Goal: Task Accomplishment & Management: Use online tool/utility

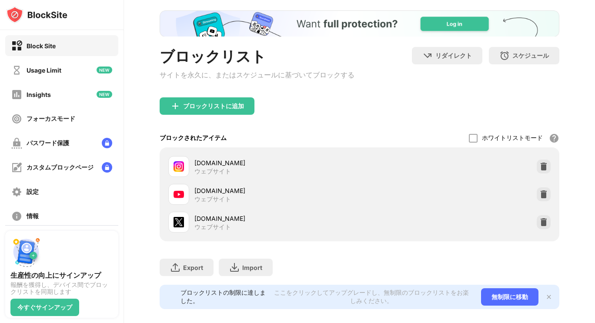
scroll to position [44, 2]
click at [540, 165] on img at bounding box center [544, 166] width 9 height 9
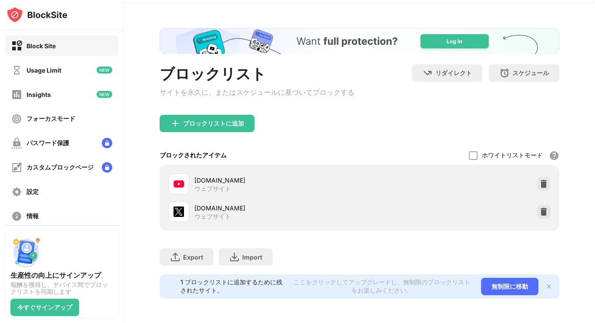
scroll to position [35, 2]
click at [183, 120] on div "ブロックリストに追加" at bounding box center [213, 123] width 61 height 7
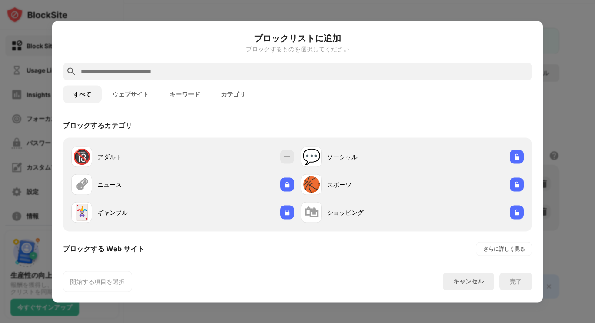
click at [130, 96] on button "ウェブサイト" at bounding box center [130, 93] width 57 height 17
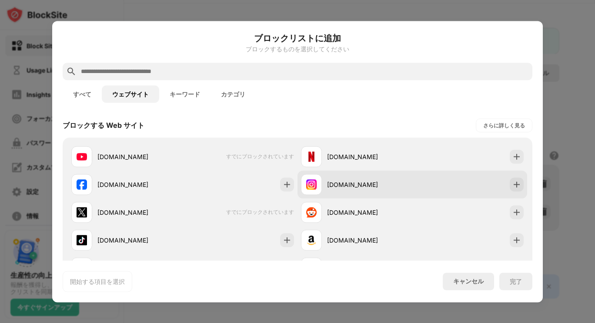
click at [363, 185] on div "[DOMAIN_NAME]" at bounding box center [369, 184] width 85 height 9
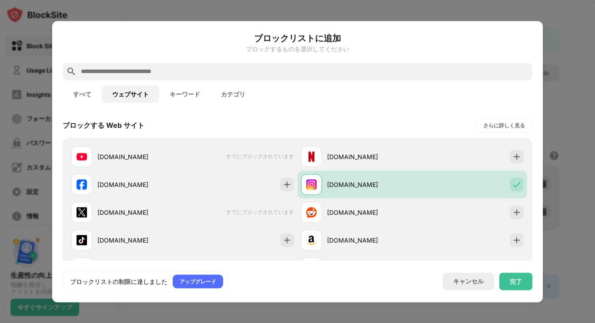
click at [508, 272] on div "ブロックリストの制限に達しました アップグレード キャンセル 完了" at bounding box center [298, 281] width 470 height 21
drag, startPoint x: 508, startPoint y: 272, endPoint x: 507, endPoint y: 287, distance: 14.4
click at [507, 287] on div "ブロックリストの制限に達しました アップグレード キャンセル 完了" at bounding box center [298, 281] width 470 height 21
click at [507, 287] on div "完了" at bounding box center [516, 281] width 33 height 17
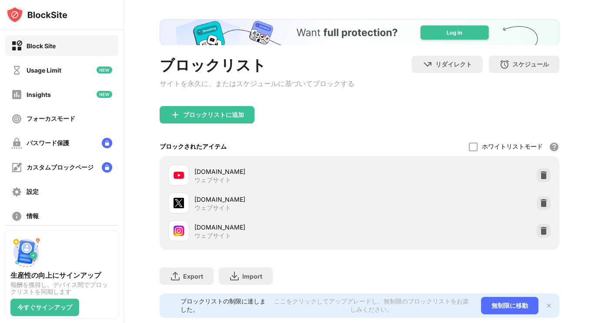
scroll to position [44, 2]
